Goal: Task Accomplishment & Management: Manage account settings

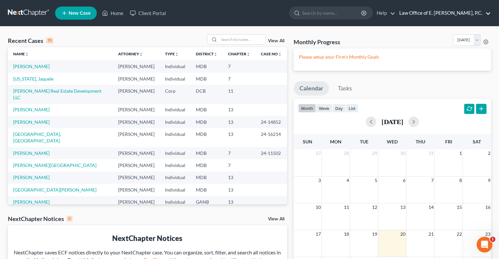
click at [429, 10] on link "Law Office of E. [PERSON_NAME], P.C." at bounding box center [443, 13] width 95 height 12
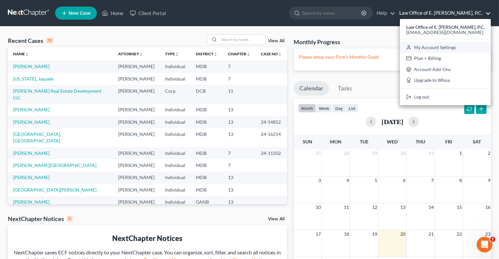
click at [427, 47] on link "My Account Settings" at bounding box center [445, 47] width 91 height 11
select select "24"
select select "21"
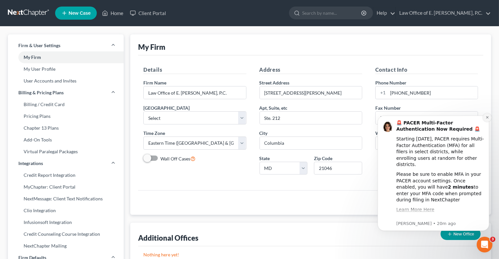
click at [486, 117] on icon "Dismiss notification" at bounding box center [486, 117] width 2 height 2
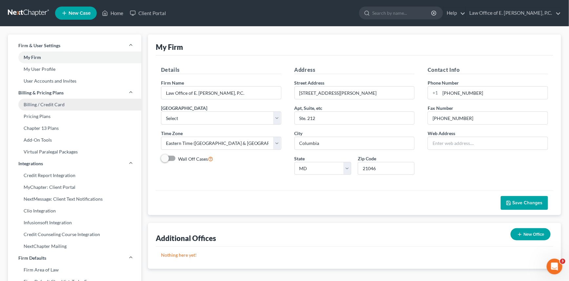
click at [72, 102] on link "Billing / Credit Card" at bounding box center [74, 105] width 133 height 12
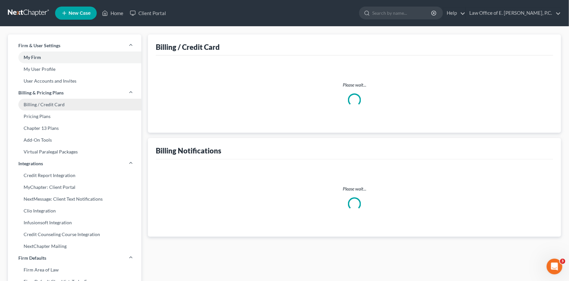
select select "21"
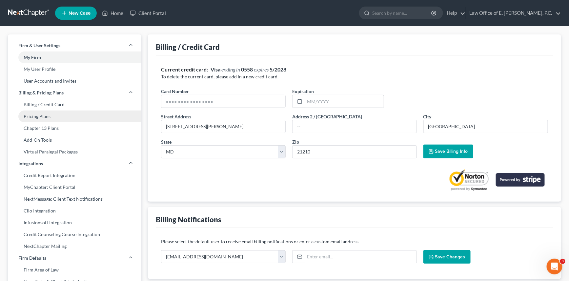
click at [45, 117] on link "Pricing Plans" at bounding box center [74, 117] width 133 height 12
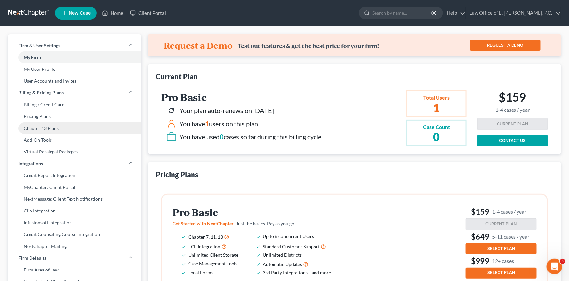
click at [53, 128] on link "Chapter 13 Plans" at bounding box center [74, 128] width 133 height 12
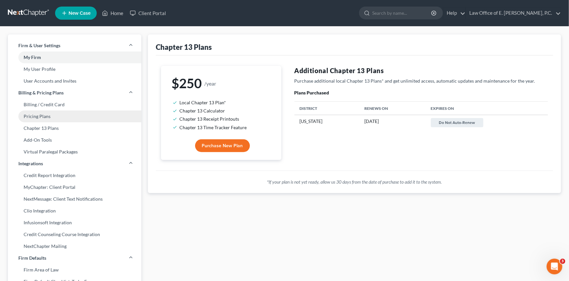
click at [46, 116] on link "Pricing Plans" at bounding box center [74, 117] width 133 height 12
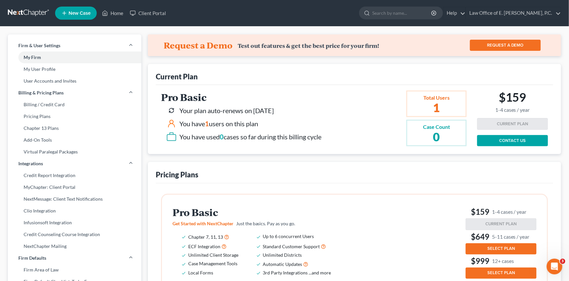
drag, startPoint x: 294, startPoint y: 113, endPoint x: 256, endPoint y: 113, distance: 38.0
click at [256, 113] on div "Your plan auto-renews on [DATE]" at bounding box center [243, 110] width 155 height 10
copy div "[DATE]"
